Goal: Information Seeking & Learning: Check status

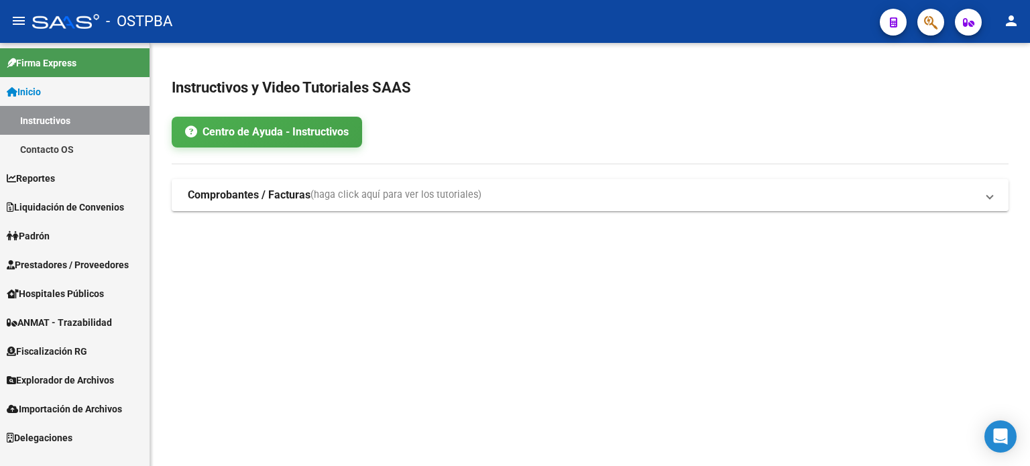
click at [104, 291] on span "Hospitales Públicos" at bounding box center [55, 293] width 97 height 15
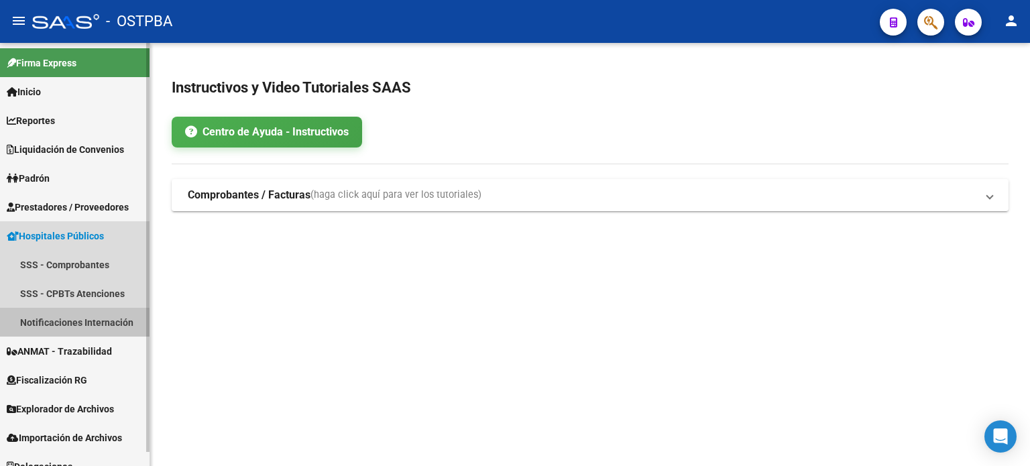
click at [114, 321] on link "Notificaciones Internación" at bounding box center [74, 322] width 149 height 29
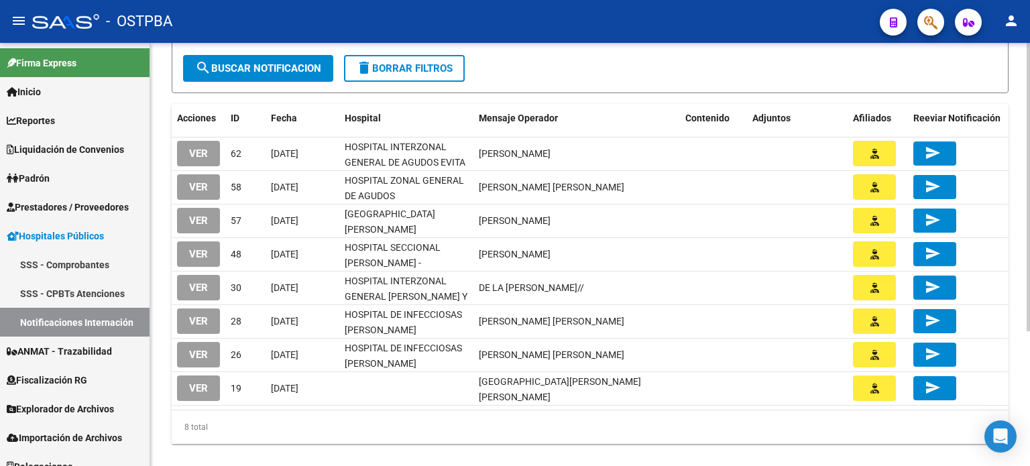
scroll to position [184, 0]
click at [1029, 288] on div at bounding box center [1027, 308] width 3 height 288
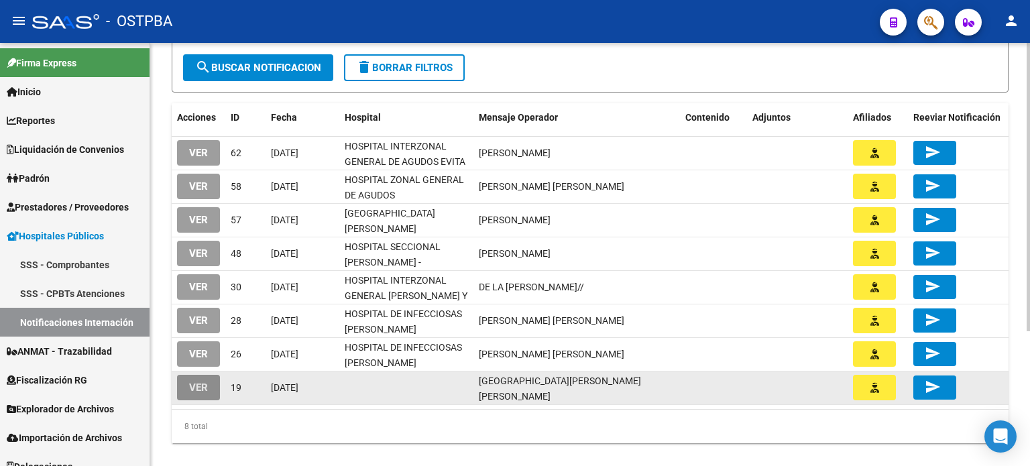
click at [194, 382] on span "VER" at bounding box center [198, 388] width 19 height 12
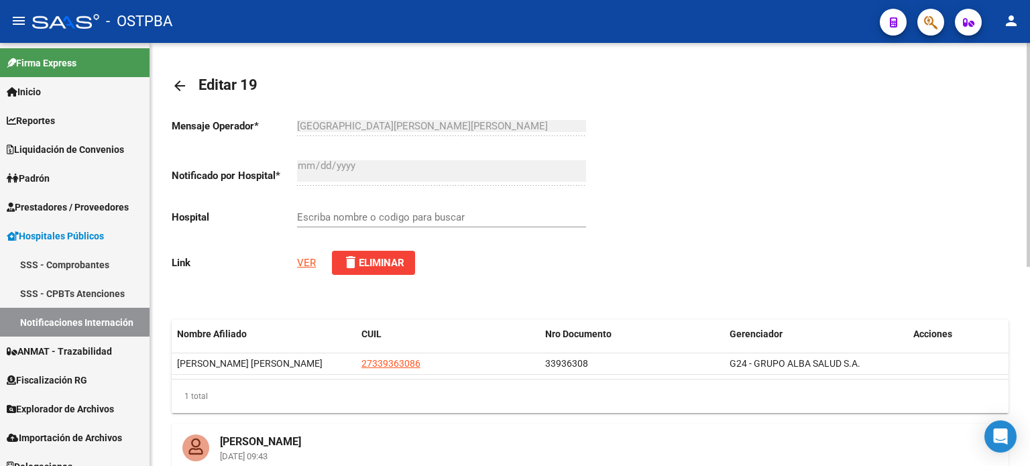
click at [1029, 147] on div at bounding box center [1027, 155] width 3 height 224
click at [184, 88] on mat-icon "arrow_back" at bounding box center [180, 86] width 16 height 16
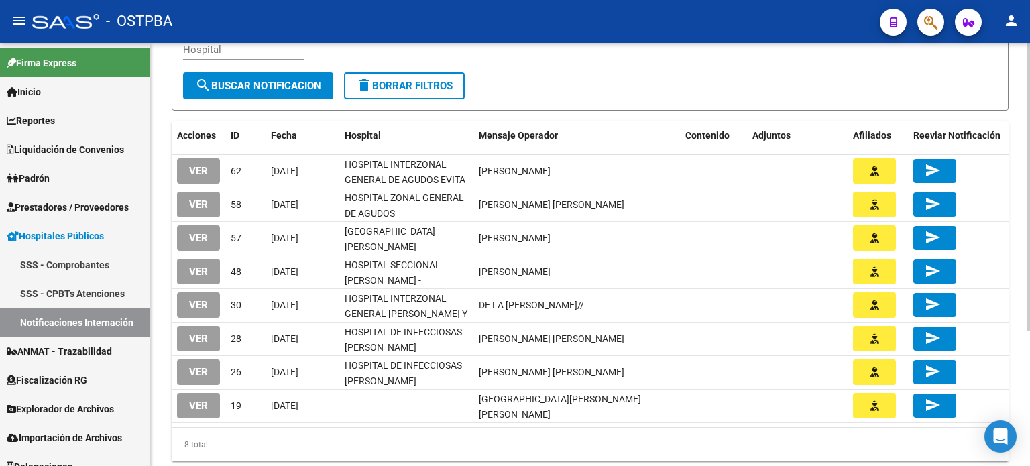
scroll to position [196, 0]
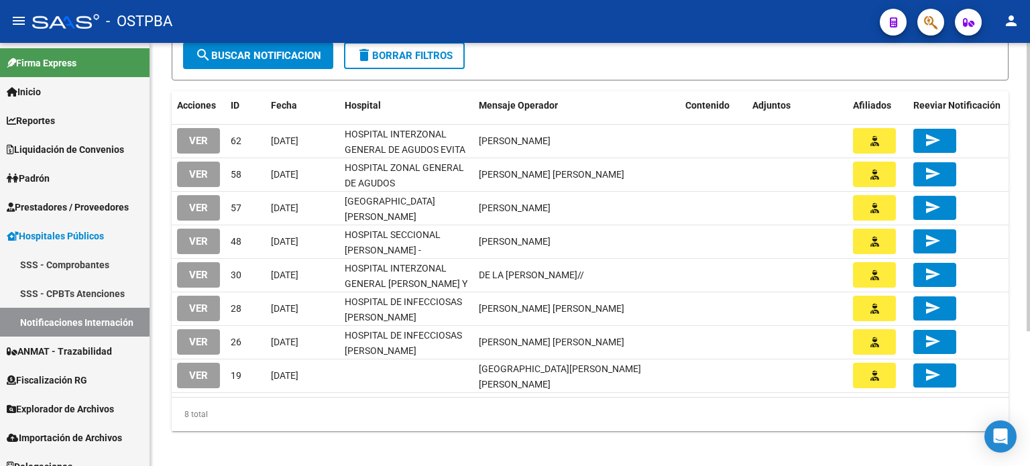
click at [1027, 298] on div at bounding box center [1027, 316] width 3 height 288
click at [203, 336] on span "VER" at bounding box center [198, 342] width 19 height 12
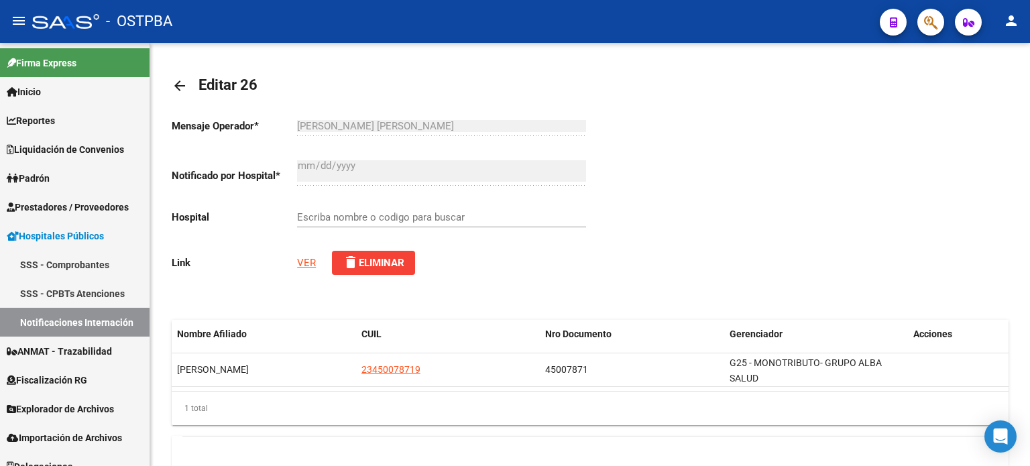
type input "HOSPITAL DE INFECCIOSAS [PERSON_NAME]"
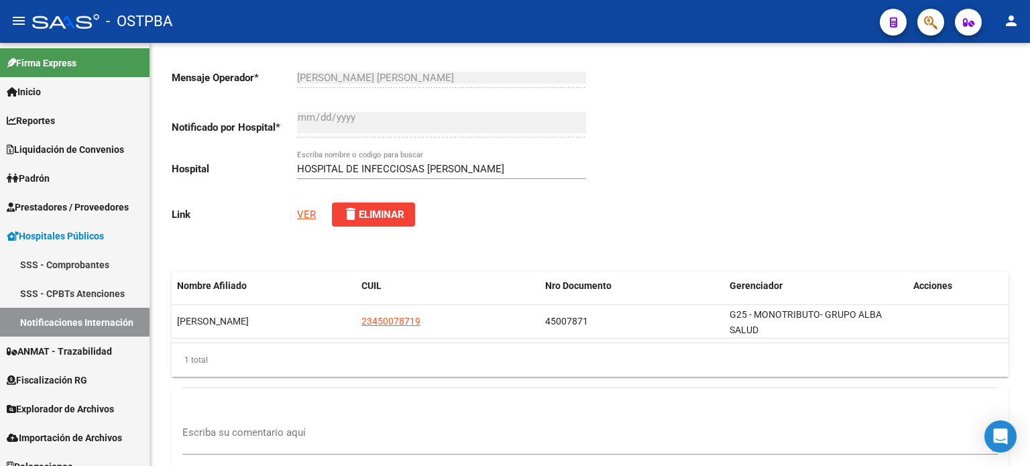
scroll to position [3, 0]
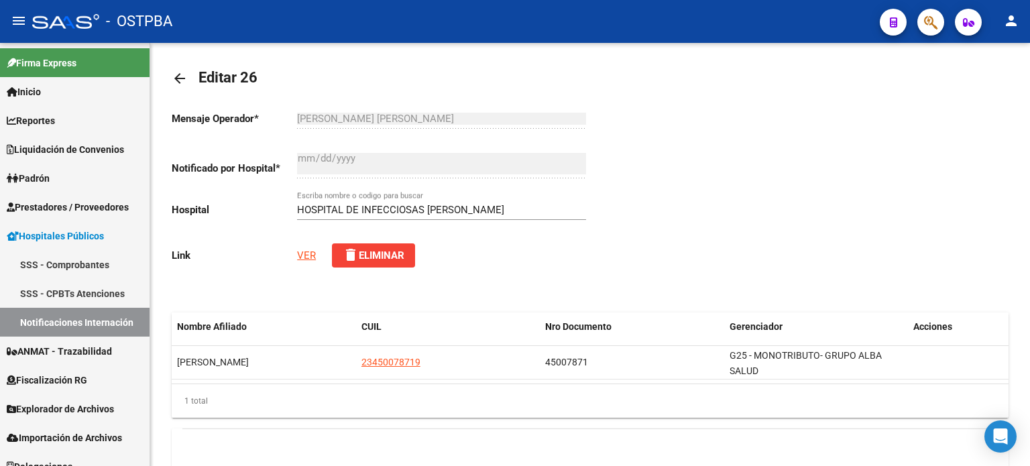
click at [1022, 111] on div "arrow_back Editar 26 Mensaje Operador * [PERSON_NAME] [PERSON_NAME] Ingresar el…" at bounding box center [591, 322] width 883 height 572
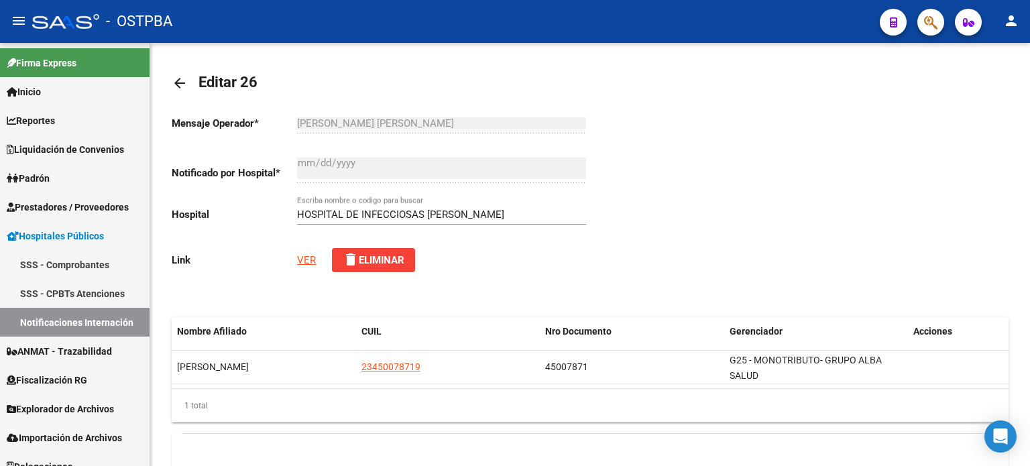
click at [178, 79] on mat-icon "arrow_back" at bounding box center [180, 83] width 16 height 16
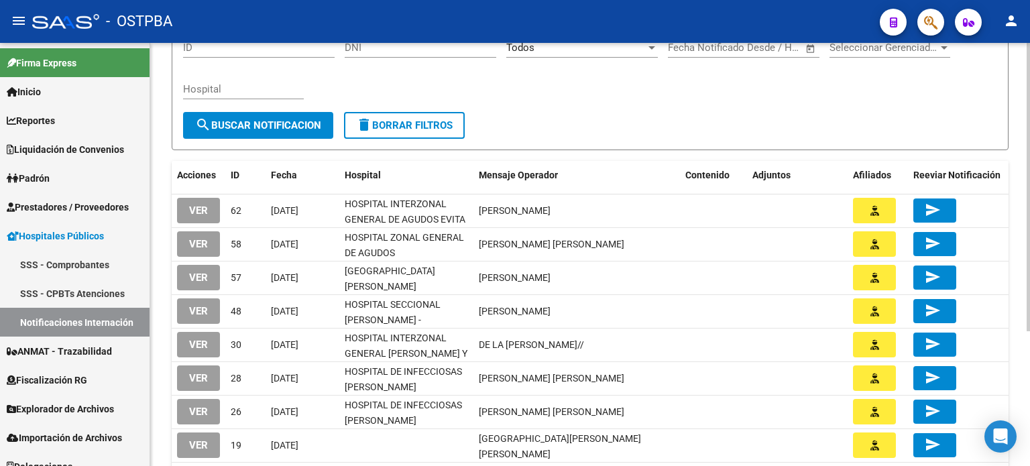
click at [1029, 232] on div at bounding box center [1027, 270] width 3 height 288
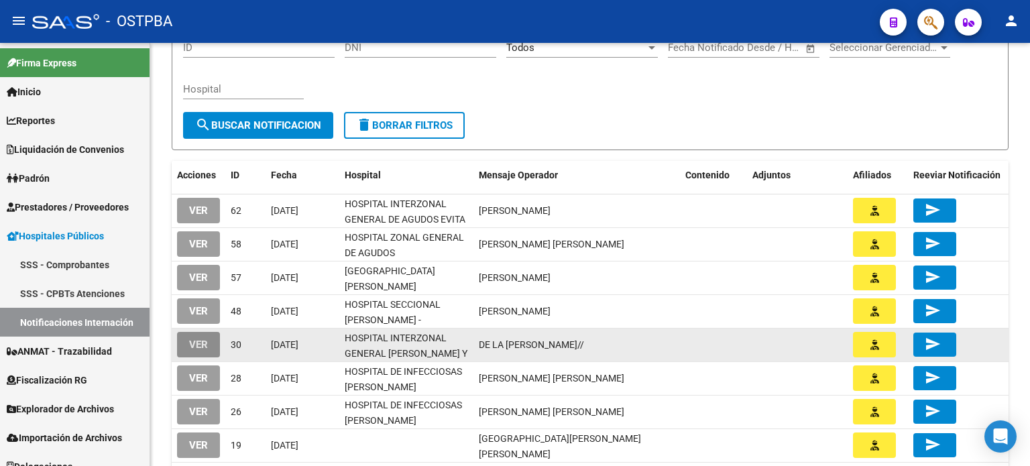
click at [195, 340] on span "VER" at bounding box center [198, 345] width 19 height 12
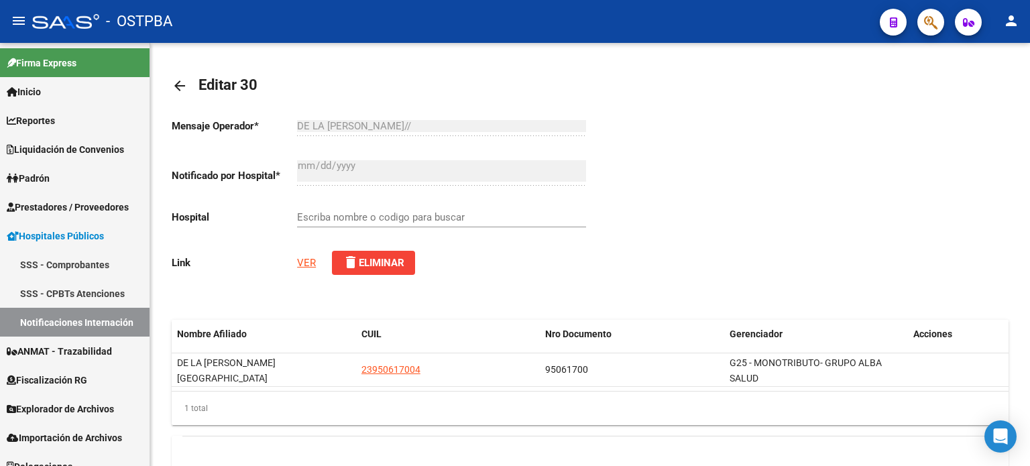
type input "HOSPITAL INTERZONAL GENERAL [PERSON_NAME] Y PLANES"
click at [185, 82] on mat-icon "arrow_back" at bounding box center [180, 86] width 16 height 16
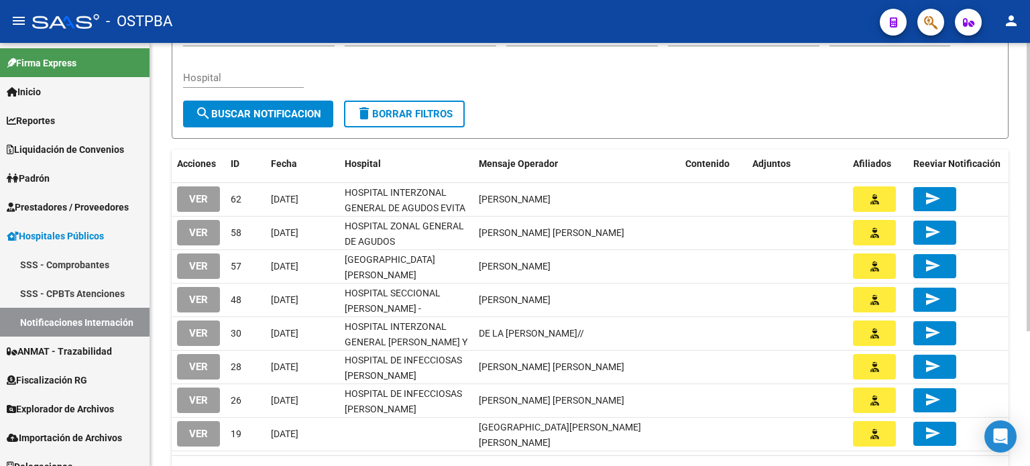
scroll to position [162, 0]
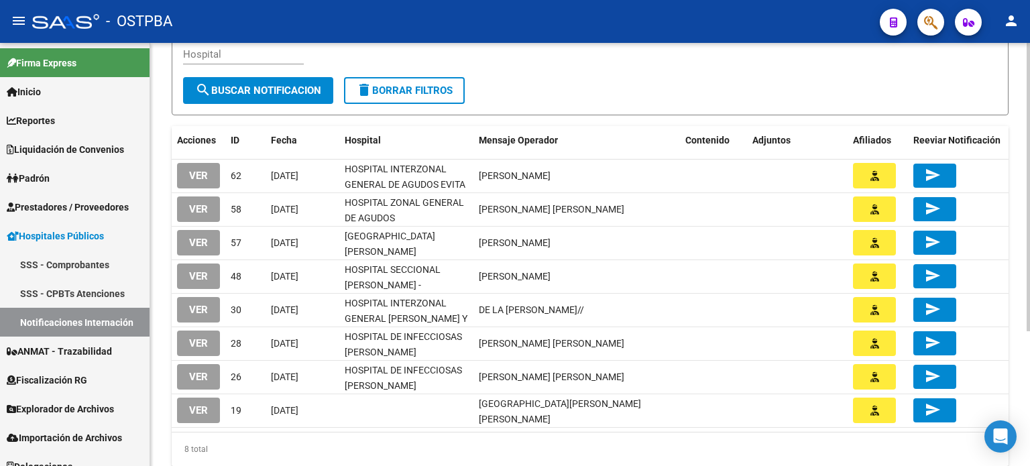
click at [1029, 300] on div at bounding box center [1027, 293] width 3 height 288
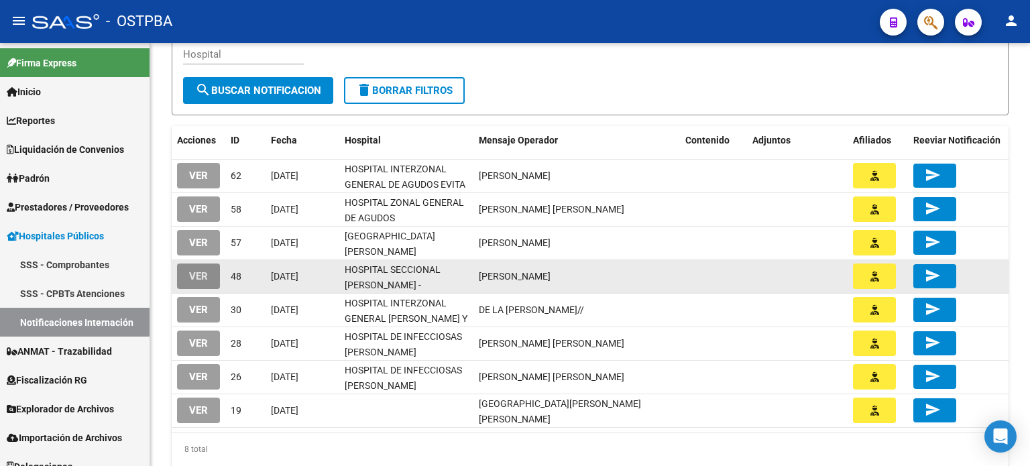
click at [203, 273] on span "VER" at bounding box center [198, 277] width 19 height 12
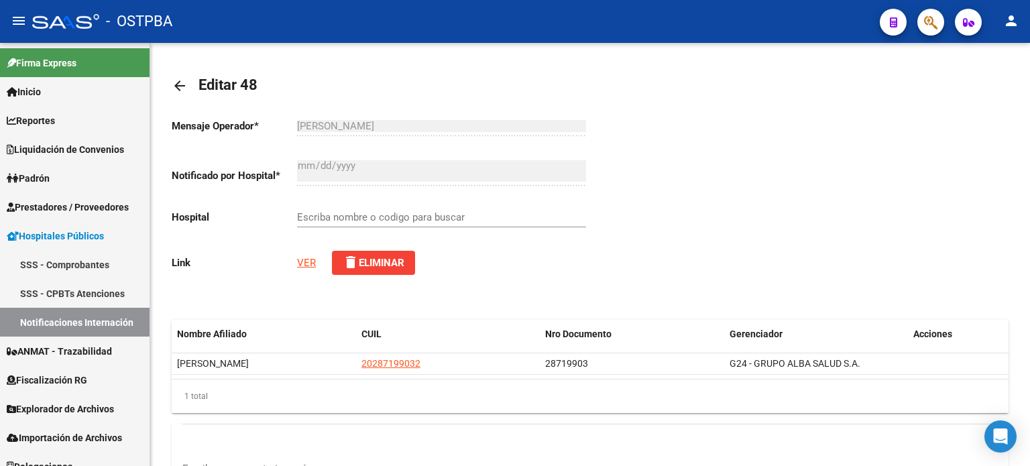
type input "HOSPITAL SECCIONAL [PERSON_NAME] - [PERSON_NAME]"
click at [1014, 72] on div "arrow_back Editar 48 Mensaje Operador * [PERSON_NAME] el texto Notificado por H…" at bounding box center [591, 322] width 883 height 559
click at [303, 261] on link "VER" at bounding box center [306, 263] width 19 height 12
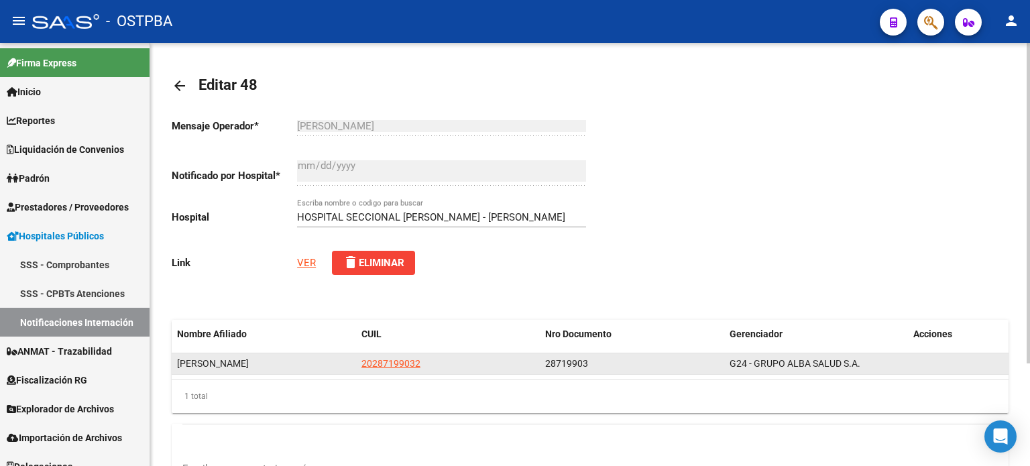
click at [552, 360] on span "28719903" at bounding box center [566, 363] width 43 height 11
copy span "28719903"
click at [249, 359] on span "[PERSON_NAME]" at bounding box center [213, 363] width 72 height 11
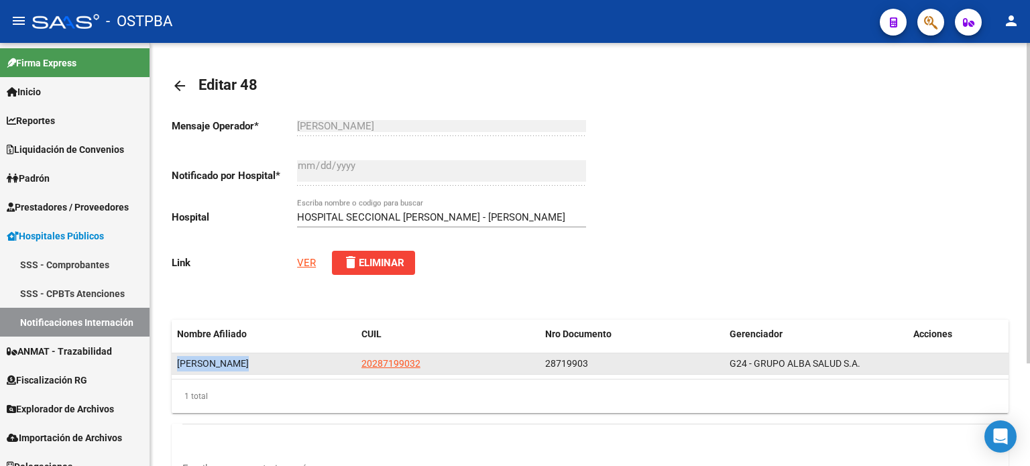
click at [249, 359] on span "[PERSON_NAME]" at bounding box center [213, 363] width 72 height 11
copy span "[PERSON_NAME]"
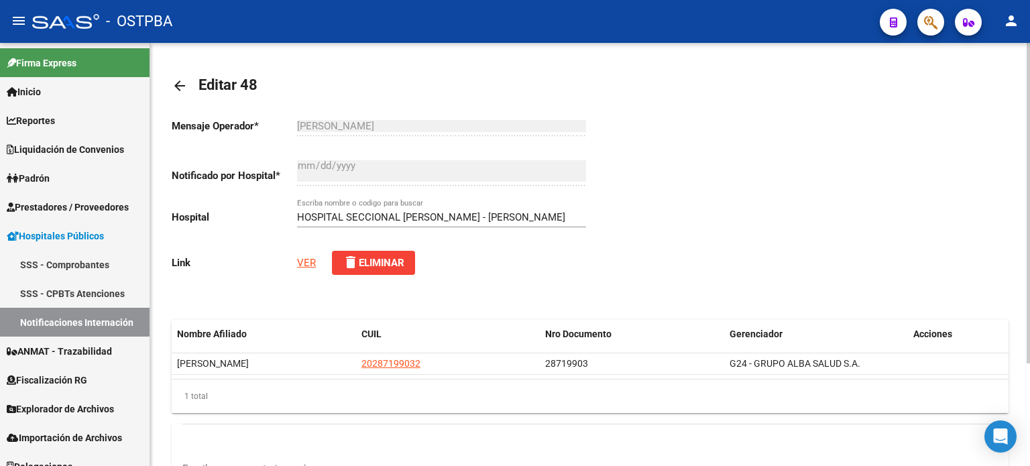
click at [438, 212] on input "HOSPITAL SECCIONAL [PERSON_NAME] - [PERSON_NAME]" at bounding box center [441, 217] width 289 height 12
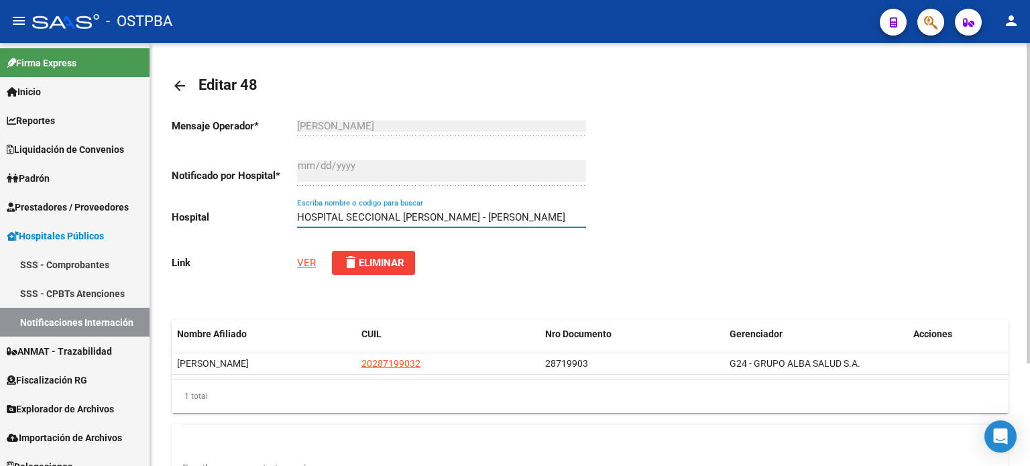
click at [438, 212] on input "HOSPITAL SECCIONAL [PERSON_NAME] - [PERSON_NAME]" at bounding box center [441, 217] width 289 height 12
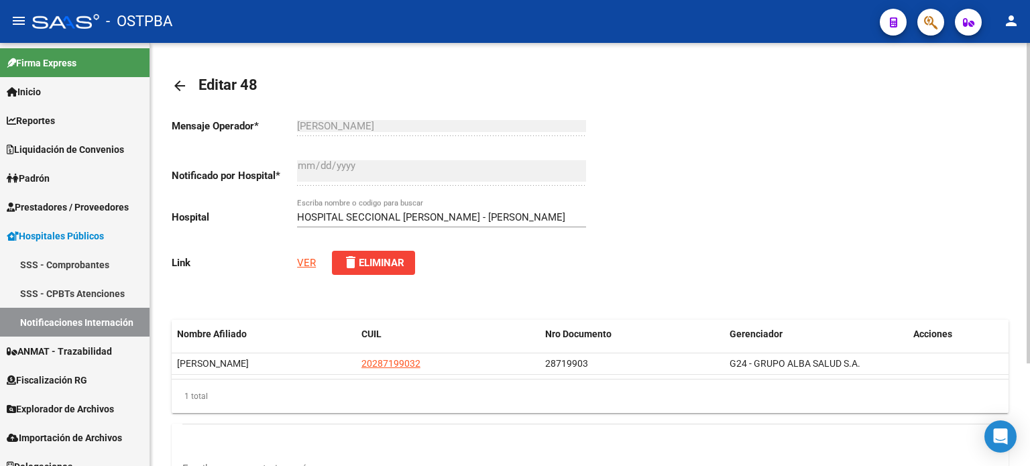
click at [649, 225] on div at bounding box center [799, 196] width 418 height 179
click at [309, 262] on link "VER" at bounding box center [306, 263] width 19 height 12
click at [187, 89] on mat-icon "arrow_back" at bounding box center [180, 86] width 16 height 16
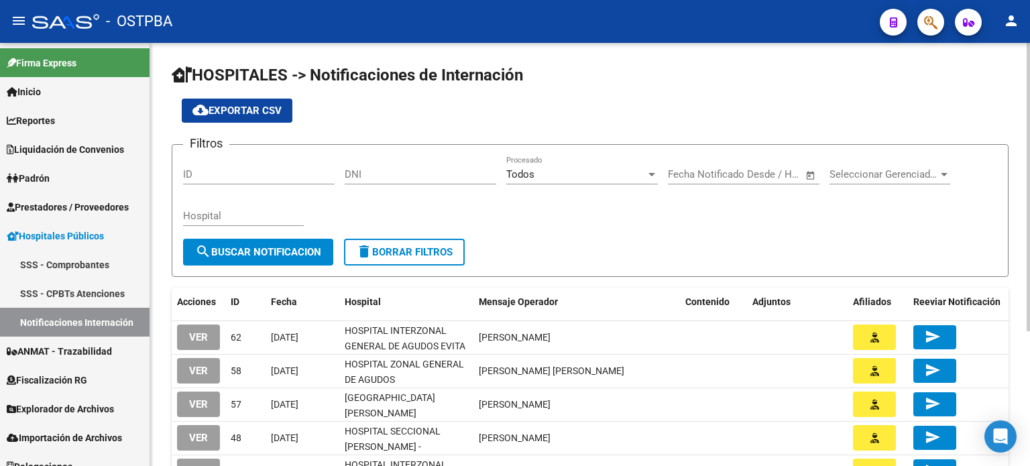
click at [640, 171] on div "Todos" at bounding box center [575, 174] width 139 height 12
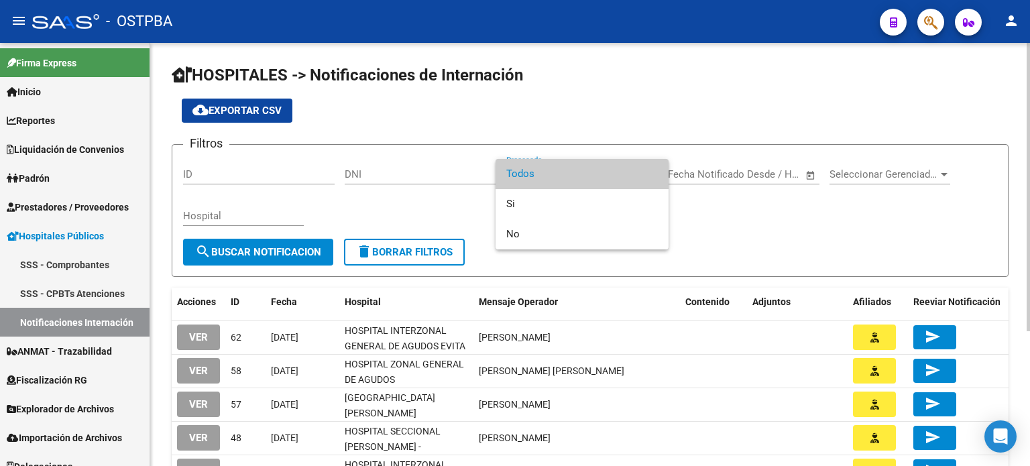
click at [640, 171] on span "Todos" at bounding box center [581, 174] width 151 height 30
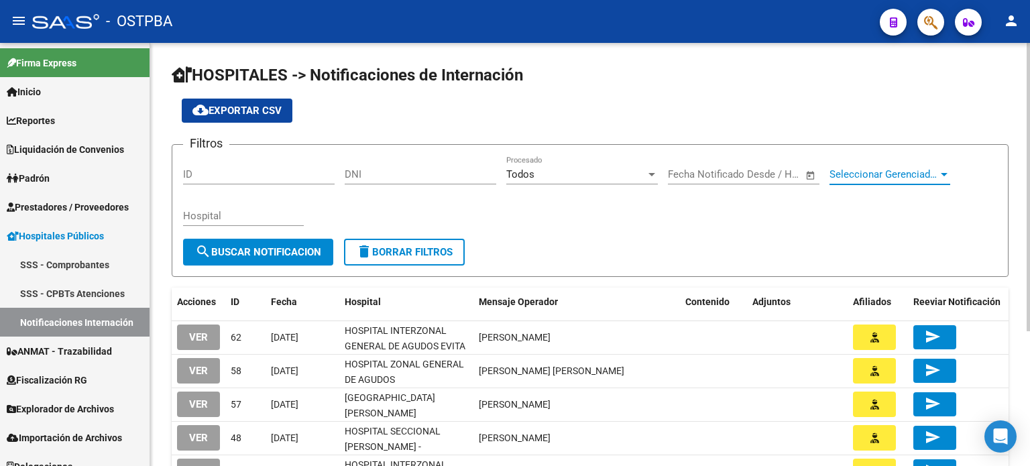
click at [877, 171] on span "Seleccionar Gerenciador" at bounding box center [883, 174] width 109 height 12
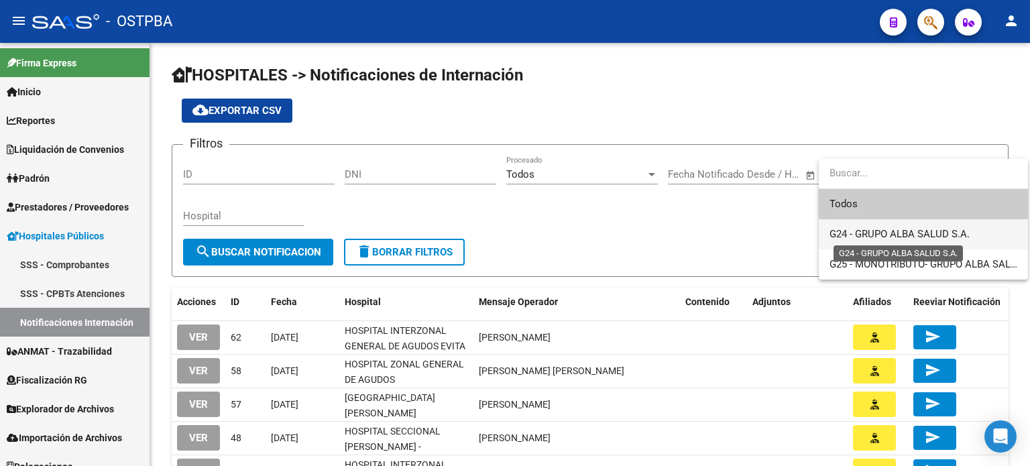
click at [902, 234] on span "G24 - GRUPO ALBA SALUD S.A." at bounding box center [899, 234] width 140 height 12
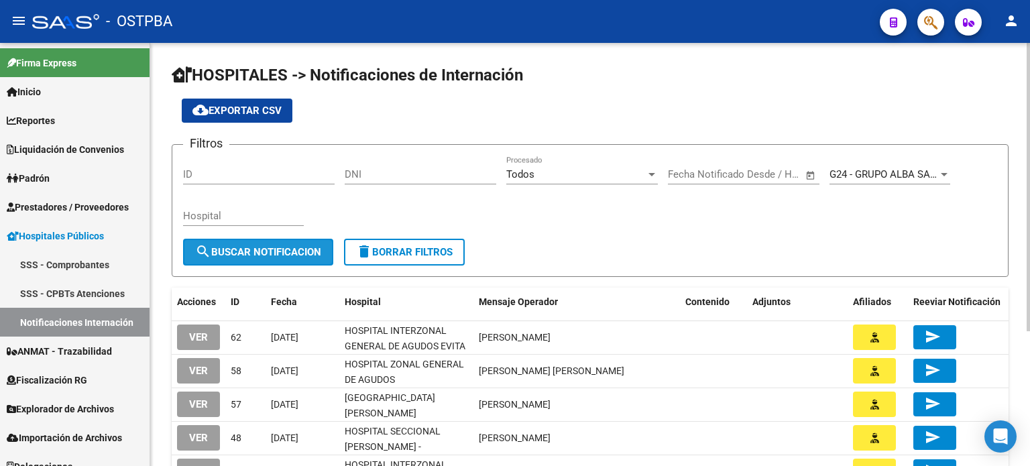
click at [304, 251] on span "search Buscar Notificacion" at bounding box center [258, 252] width 126 height 12
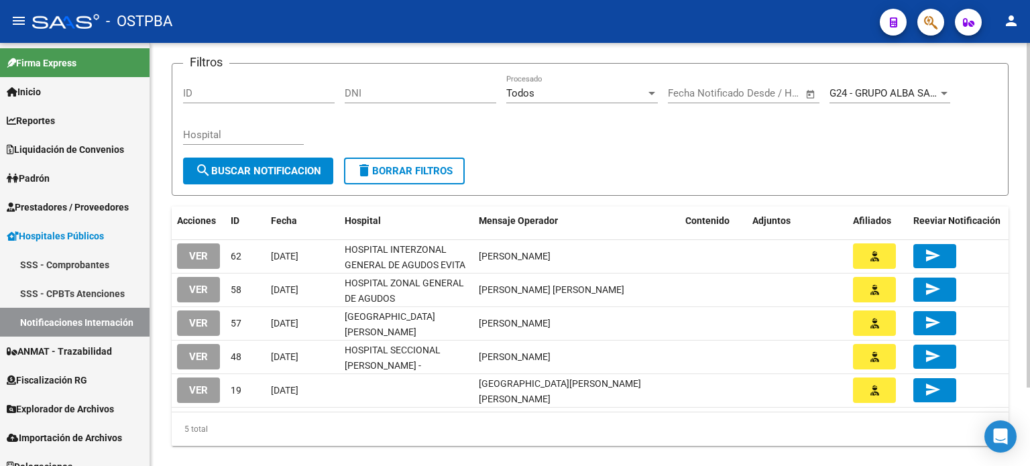
scroll to position [84, 0]
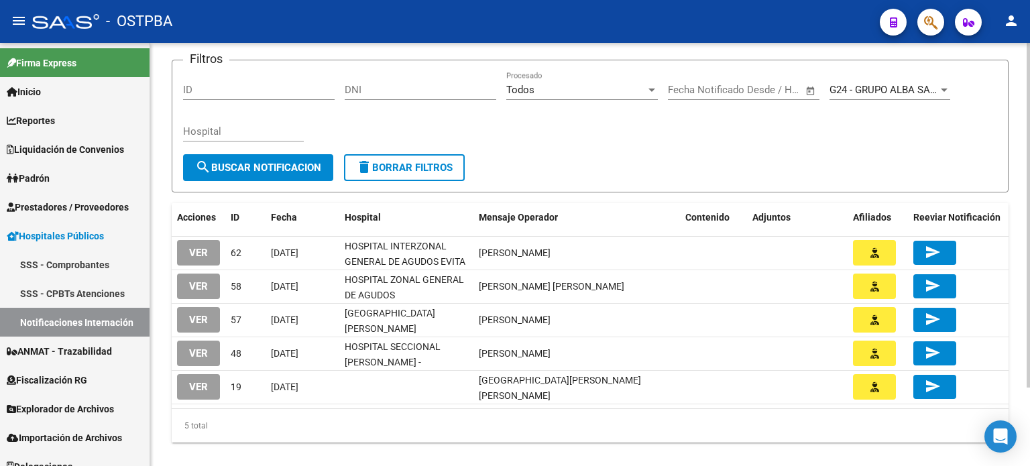
click at [1029, 200] on div at bounding box center [1027, 279] width 3 height 345
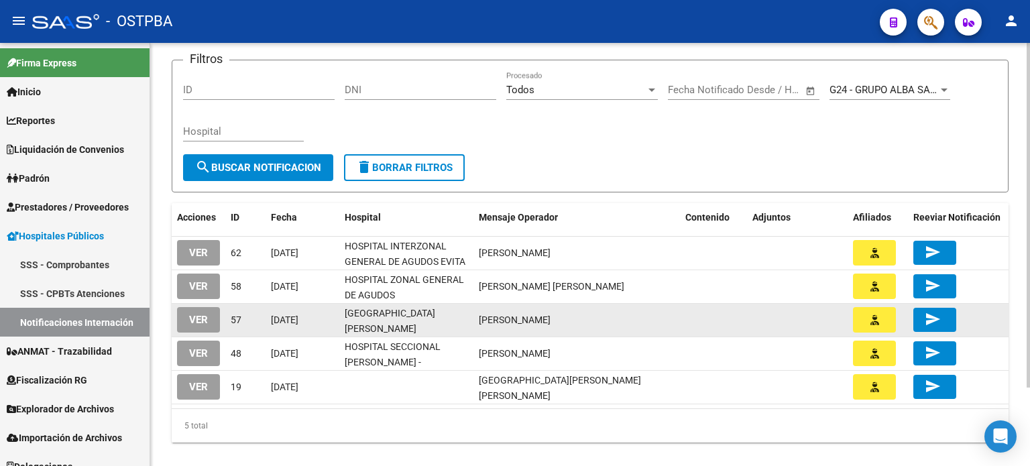
click at [205, 314] on span "VER" at bounding box center [198, 320] width 19 height 12
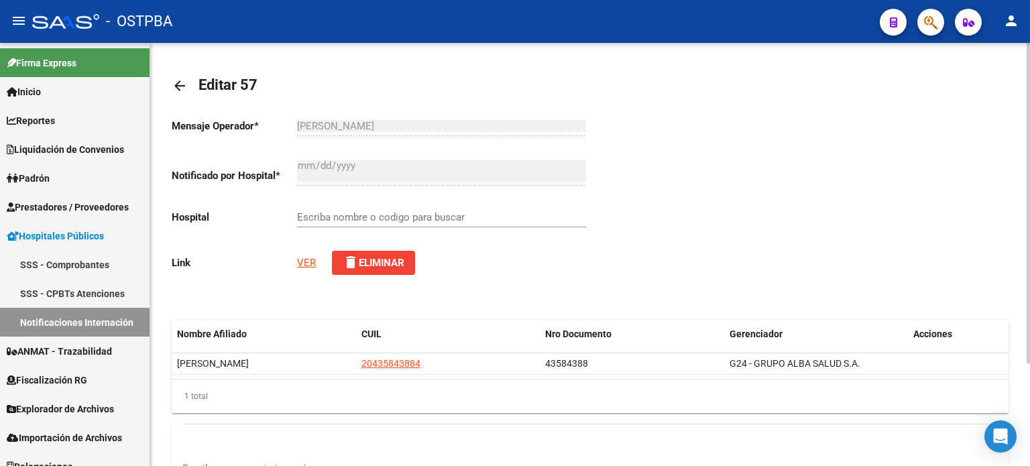
type input "[GEOGRAPHIC_DATA][PERSON_NAME]"
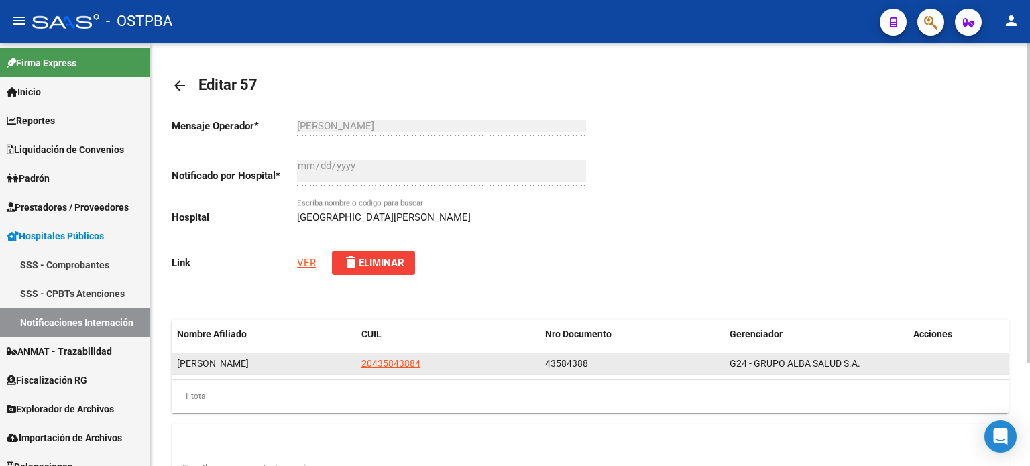
click at [580, 365] on span "43584388" at bounding box center [566, 363] width 43 height 11
copy span "43584388"
click at [239, 364] on span "[PERSON_NAME]" at bounding box center [213, 363] width 72 height 11
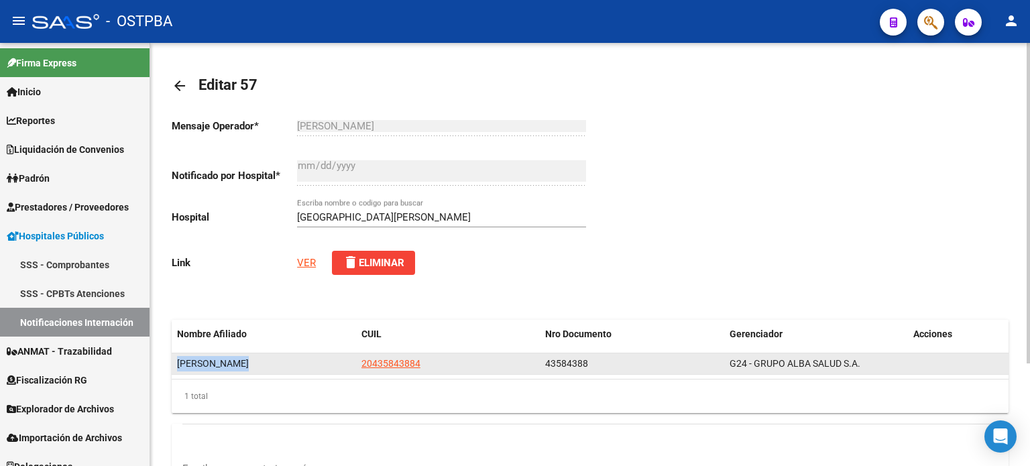
click at [239, 364] on span "[PERSON_NAME]" at bounding box center [213, 363] width 72 height 11
copy span "[PERSON_NAME]"
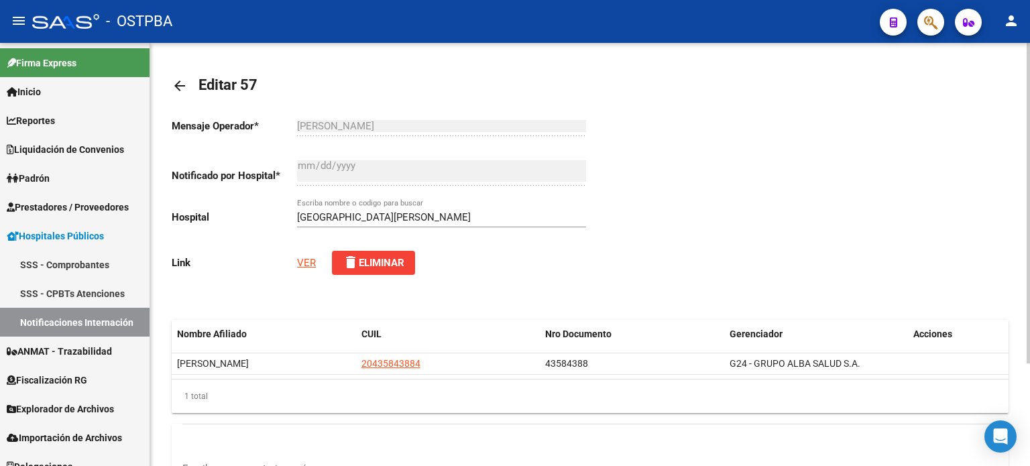
click at [307, 251] on div "Mensaje Operador * [PERSON_NAME] el texto Notificado por Hospital * [DATE] Ingr…" at bounding box center [381, 196] width 418 height 179
click at [316, 263] on div "Mensaje Operador * [PERSON_NAME] el texto Notificado por Hospital * [DATE] Ingr…" at bounding box center [381, 196] width 418 height 179
click at [310, 262] on link "VER" at bounding box center [306, 263] width 19 height 12
click at [180, 81] on mat-icon "arrow_back" at bounding box center [180, 86] width 16 height 16
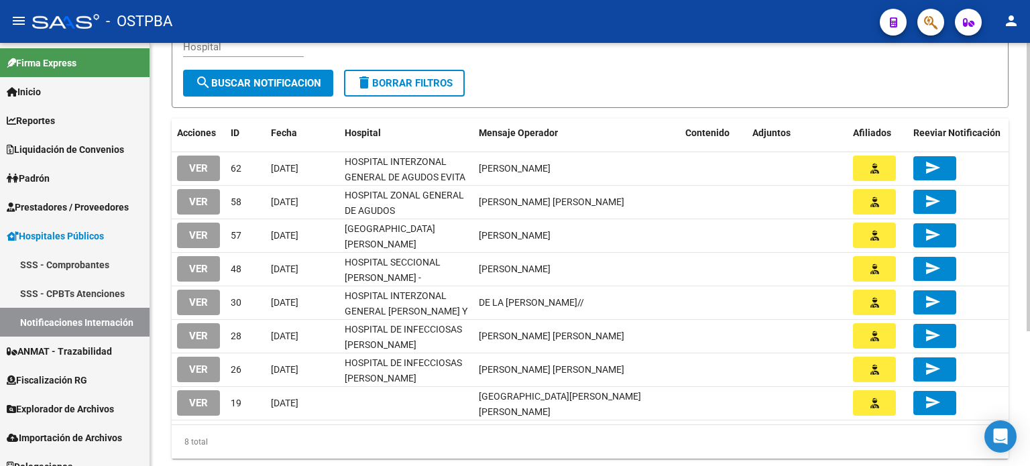
scroll to position [170, 0]
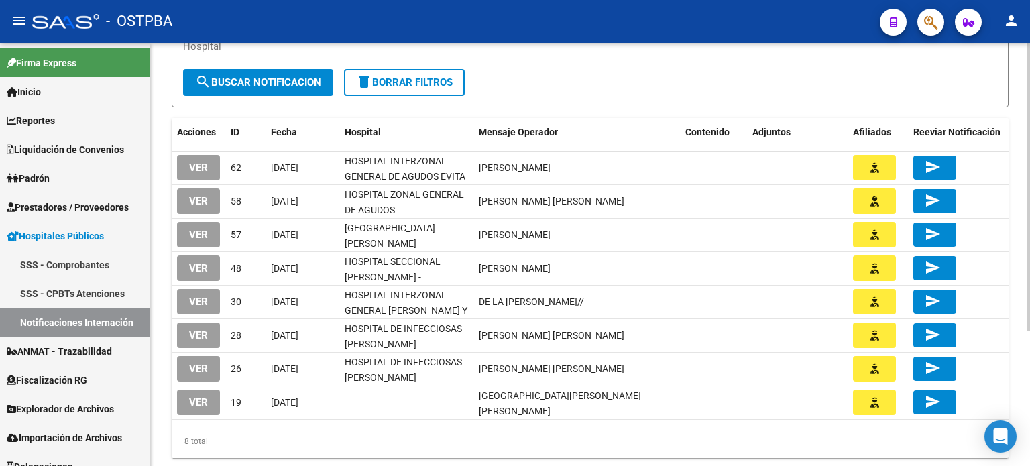
click at [1029, 253] on div at bounding box center [1027, 298] width 3 height 288
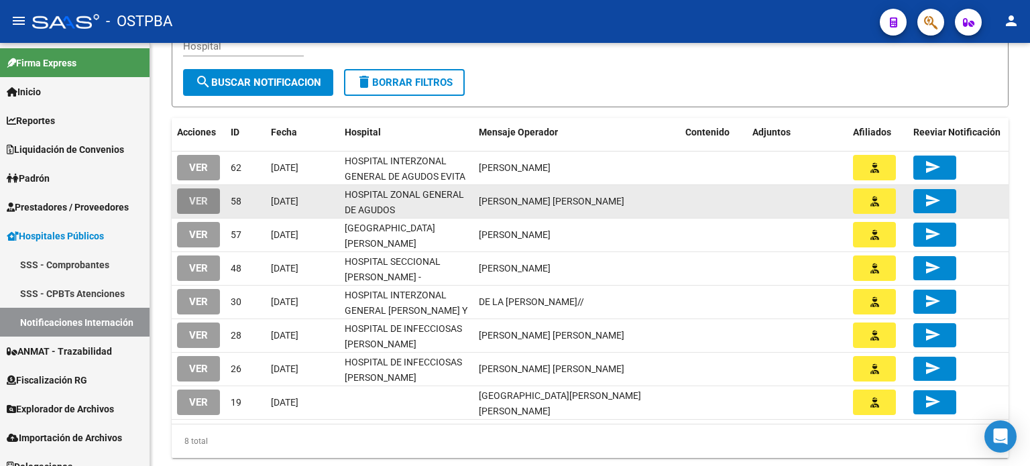
click at [205, 203] on span "VER" at bounding box center [198, 202] width 19 height 12
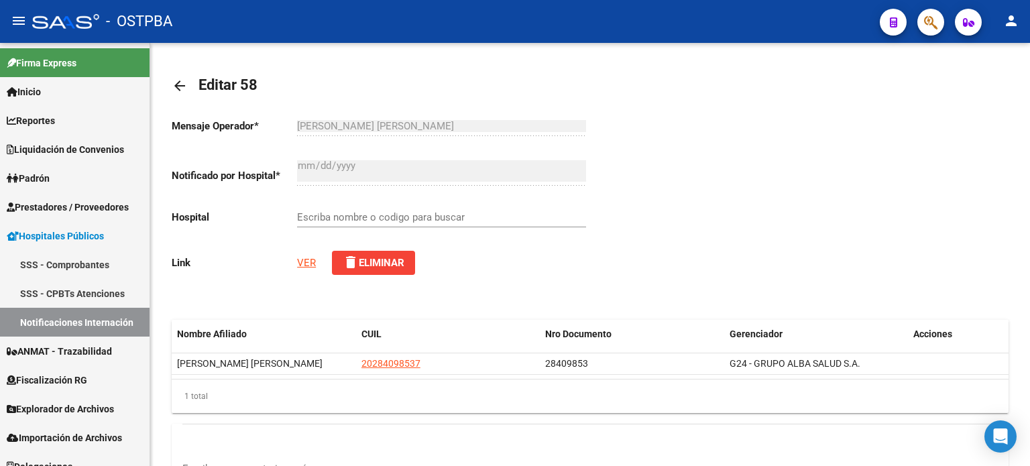
type input "HOSPITAL ZONAL GENERAL DE AGUDOS DESCENTRALIZADO EVITA PUEBLO"
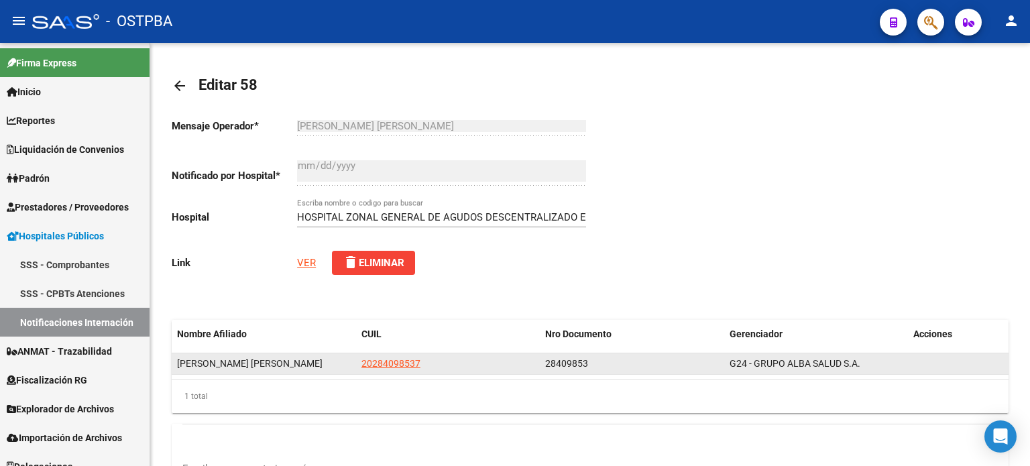
click at [577, 361] on span "28409853" at bounding box center [566, 363] width 43 height 11
copy span "28409853"
click at [276, 367] on span "[PERSON_NAME] [PERSON_NAME]" at bounding box center [249, 363] width 145 height 11
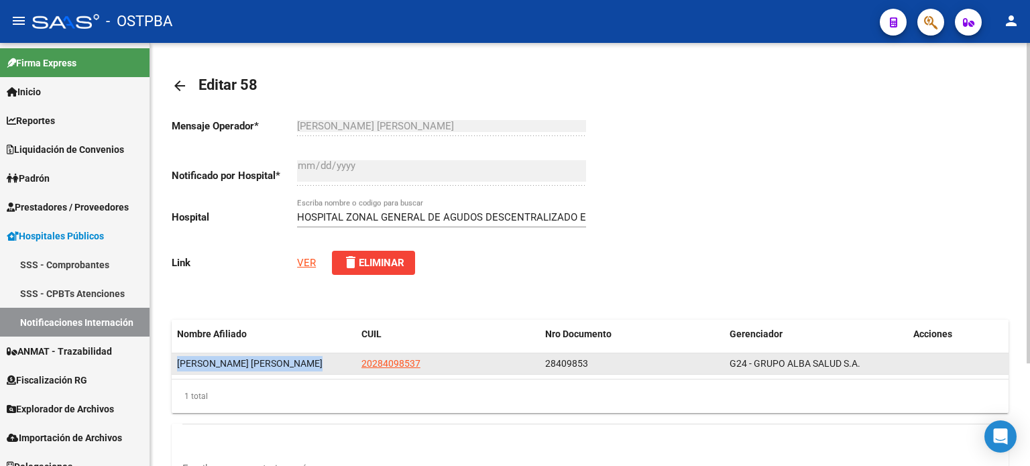
click at [276, 367] on span "[PERSON_NAME] [PERSON_NAME]" at bounding box center [249, 363] width 145 height 11
copy span "[PERSON_NAME] [PERSON_NAME]"
click at [546, 359] on span "28409853" at bounding box center [566, 363] width 43 height 11
copy span "28409853"
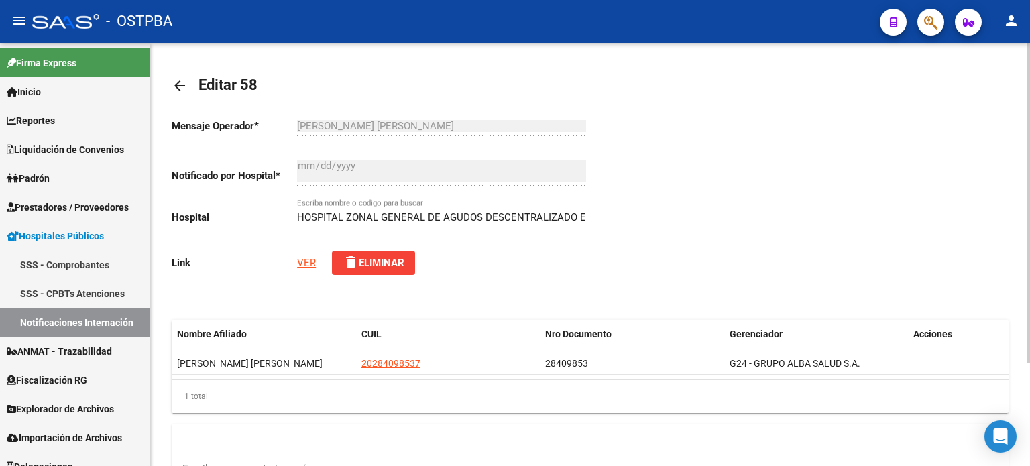
click at [453, 219] on input "HOSPITAL ZONAL GENERAL DE AGUDOS DESCENTRALIZADO EVITA PUEBLO" at bounding box center [441, 217] width 289 height 12
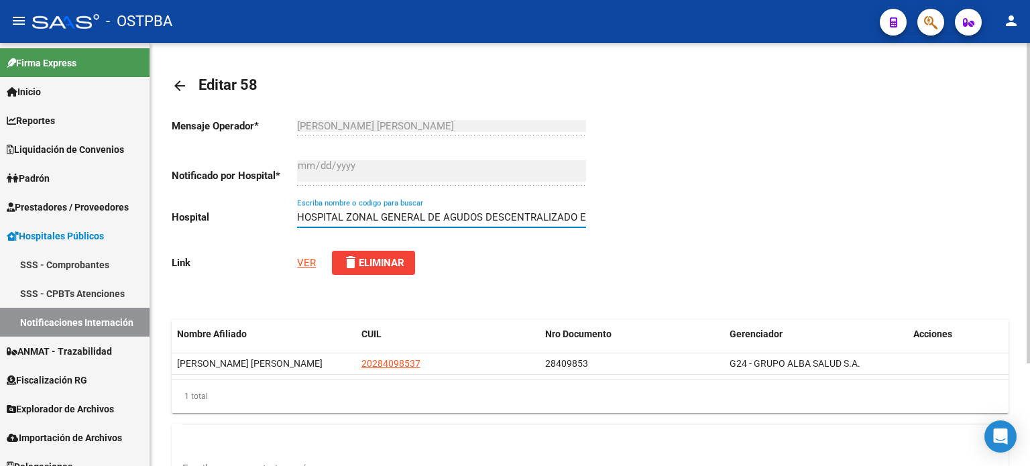
click at [453, 219] on input "HOSPITAL ZONAL GENERAL DE AGUDOS DESCENTRALIZADO EVITA PUEBLO" at bounding box center [441, 217] width 289 height 12
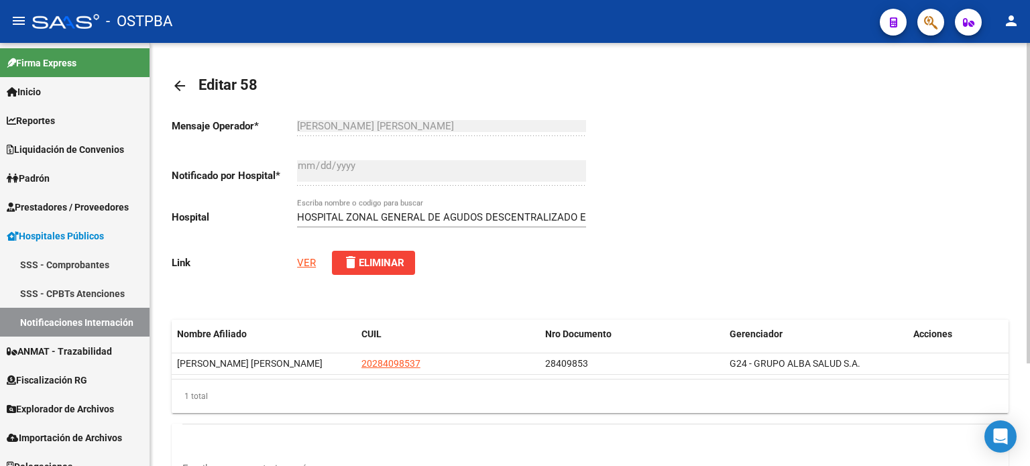
click at [306, 259] on link "VER" at bounding box center [306, 263] width 19 height 12
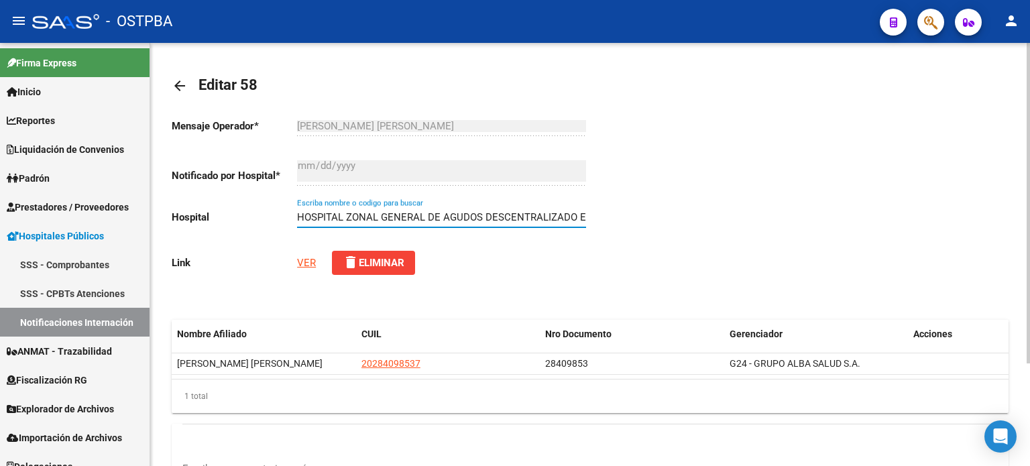
click at [452, 215] on input "HOSPITAL ZONAL GENERAL DE AGUDOS DESCENTRALIZADO EVITA PUEBLO" at bounding box center [441, 217] width 289 height 12
click at [512, 209] on div "HOSPITAL ZONAL GENERAL DE AGUDOS DESCENTRALIZADO EVITA PUEBLO Escriba nombre o …" at bounding box center [441, 212] width 289 height 29
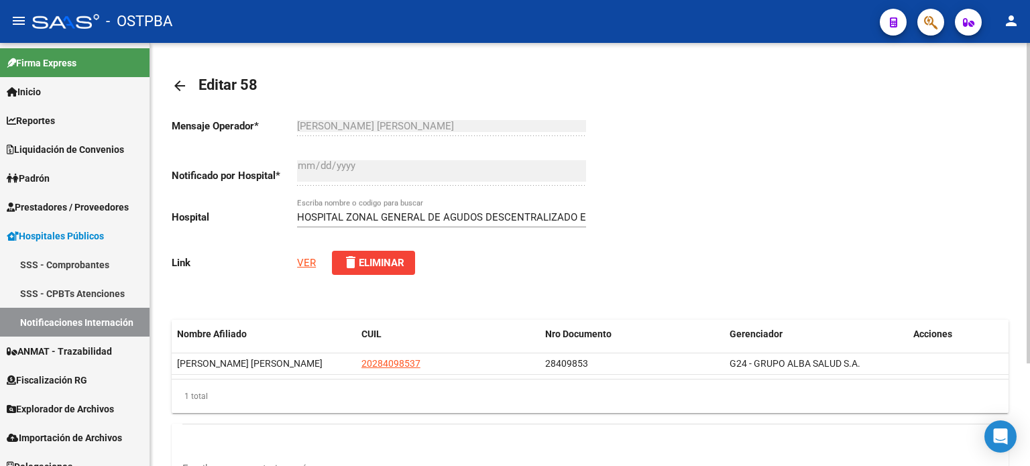
drag, startPoint x: 512, startPoint y: 209, endPoint x: 504, endPoint y: 210, distance: 8.2
click at [504, 210] on div "HOSPITAL ZONAL GENERAL DE AGUDOS DESCENTRALIZADO EVITA PUEBLO Escriba nombre o …" at bounding box center [441, 212] width 289 height 29
click at [504, 211] on input "HOSPITAL ZONAL GENERAL DE AGUDOS DESCENTRALIZADO EVITA PUEBLO" at bounding box center [441, 217] width 289 height 12
click at [306, 257] on link "VER" at bounding box center [306, 263] width 19 height 12
click at [177, 83] on mat-icon "arrow_back" at bounding box center [180, 86] width 16 height 16
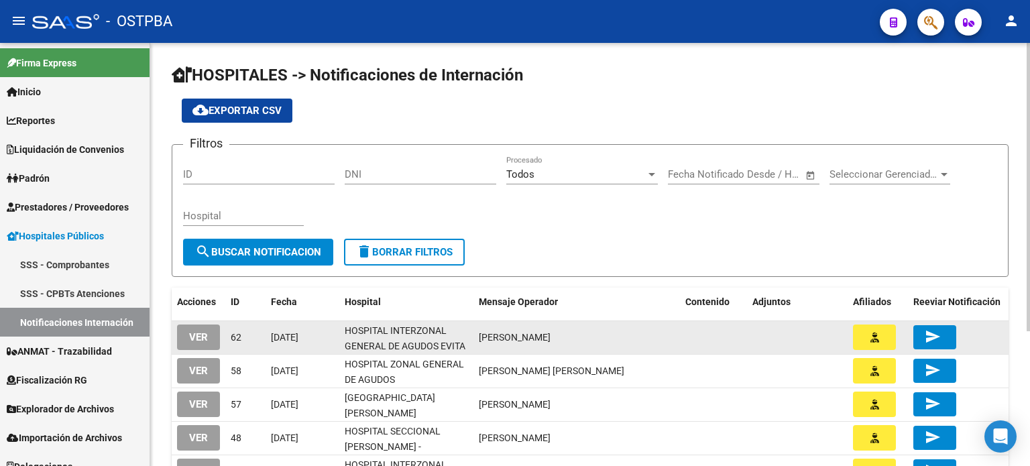
click at [198, 333] on span "VER" at bounding box center [198, 338] width 19 height 12
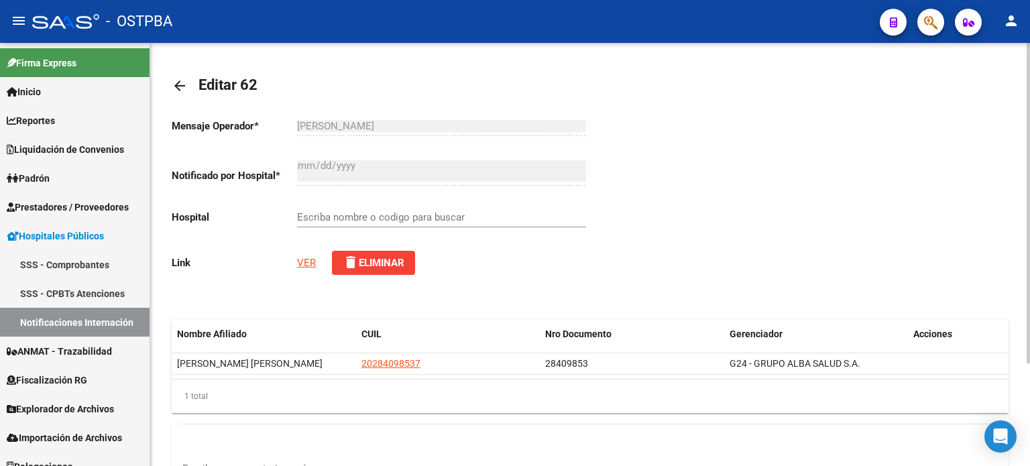
type input "HOSPITAL INTERZONAL GENERAL DE AGUDOS EVITA"
click at [302, 261] on link "VER" at bounding box center [306, 263] width 19 height 12
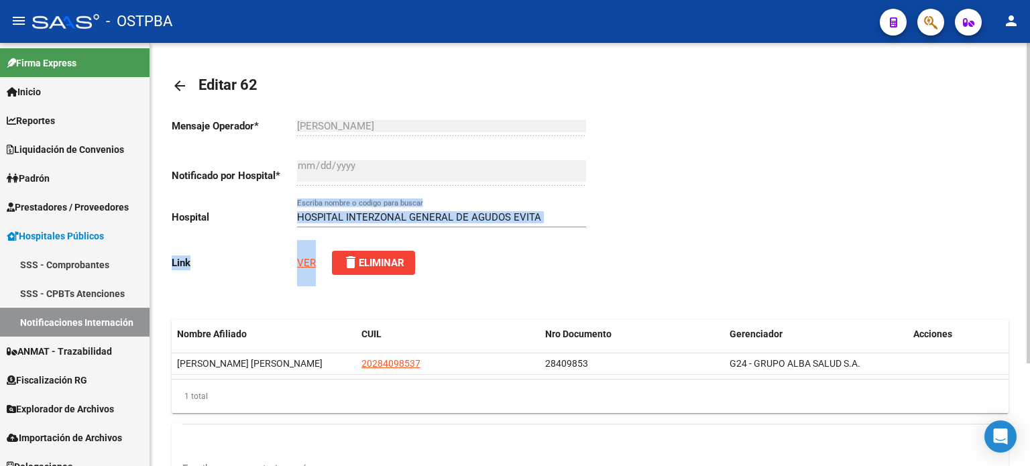
drag, startPoint x: 456, startPoint y: 275, endPoint x: 180, endPoint y: 174, distance: 294.1
click at [180, 174] on div "Mensaje Operador * [PERSON_NAME] el texto Notificado por Hospital * [DATE] Ingr…" at bounding box center [590, 338] width 836 height 462
click at [174, 88] on mat-icon "arrow_back" at bounding box center [180, 86] width 16 height 16
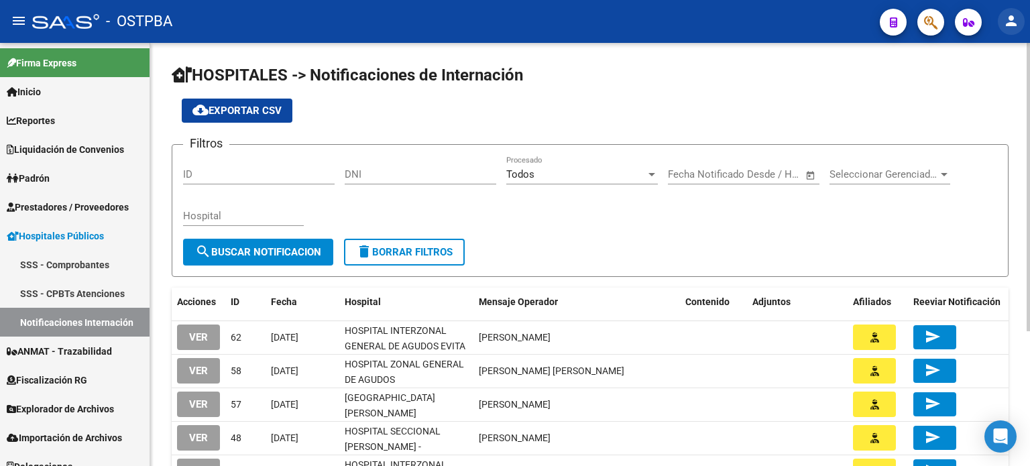
click at [1003, 21] on mat-icon "person" at bounding box center [1011, 21] width 16 height 16
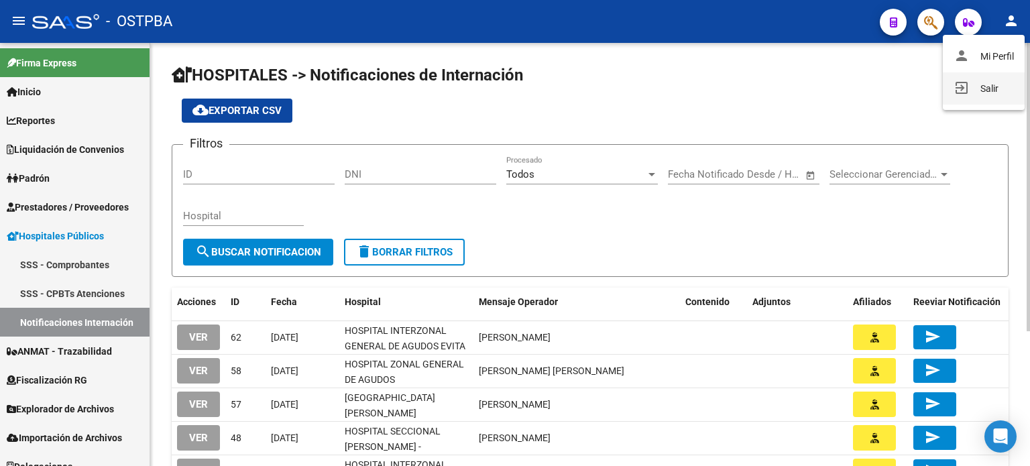
click at [987, 81] on button "exit_to_app Salir" at bounding box center [983, 88] width 82 height 32
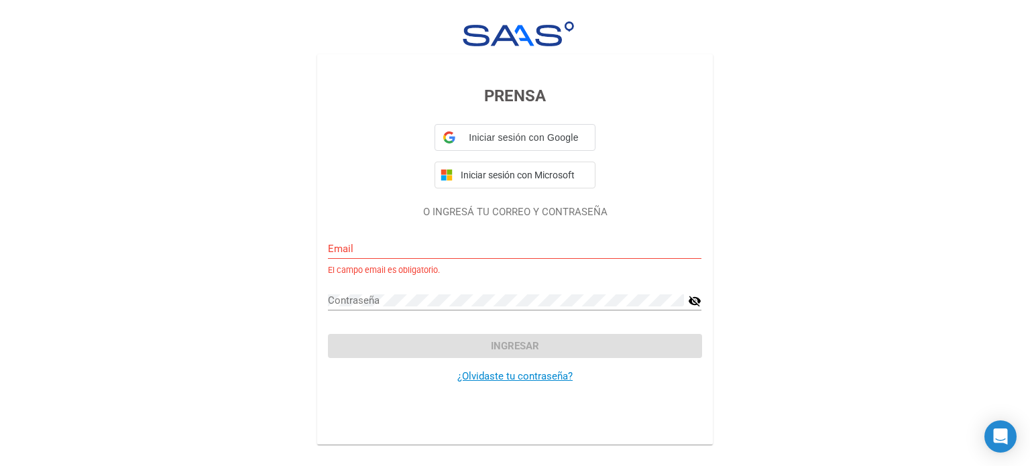
drag, startPoint x: 872, startPoint y: 77, endPoint x: 799, endPoint y: 72, distance: 73.3
click at [799, 72] on div "PRENSA Iniciar sesión con Google Iniciar sesión con Google. Se abre en una pest…" at bounding box center [515, 224] width 1030 height 448
type input "[EMAIL_ADDRESS][DOMAIN_NAME]"
